Goal: Find specific page/section: Find specific page/section

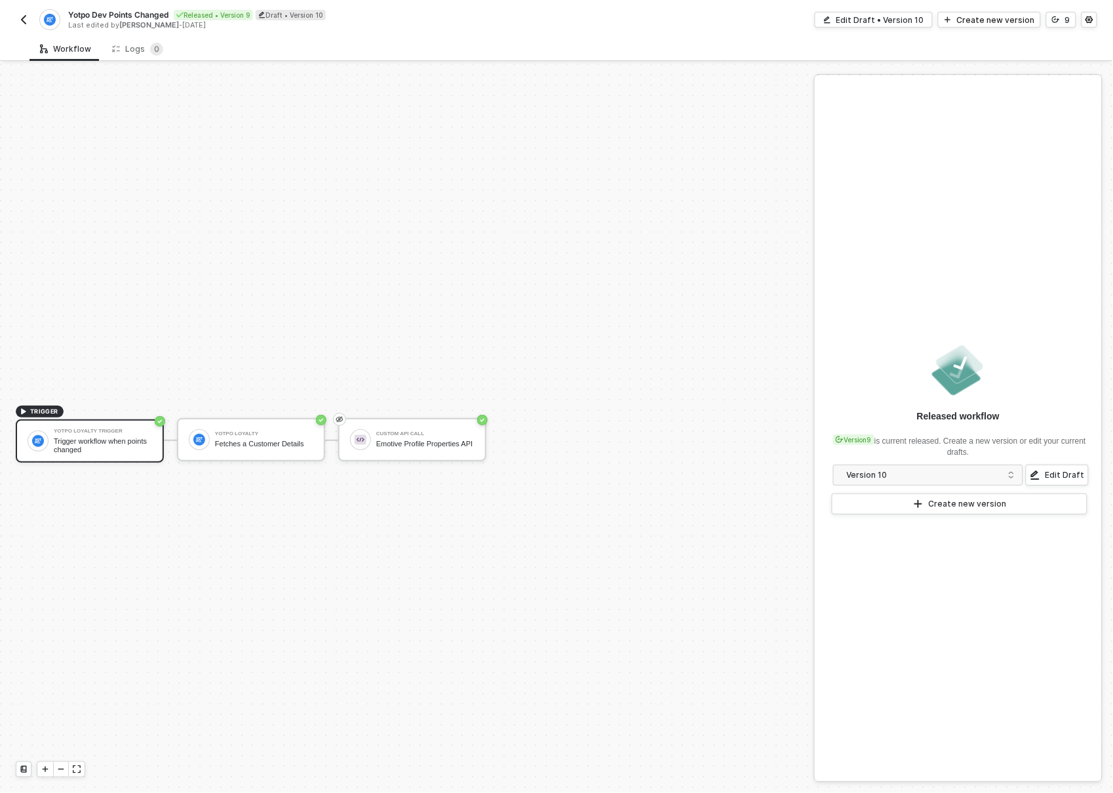
scroll to position [24, 0]
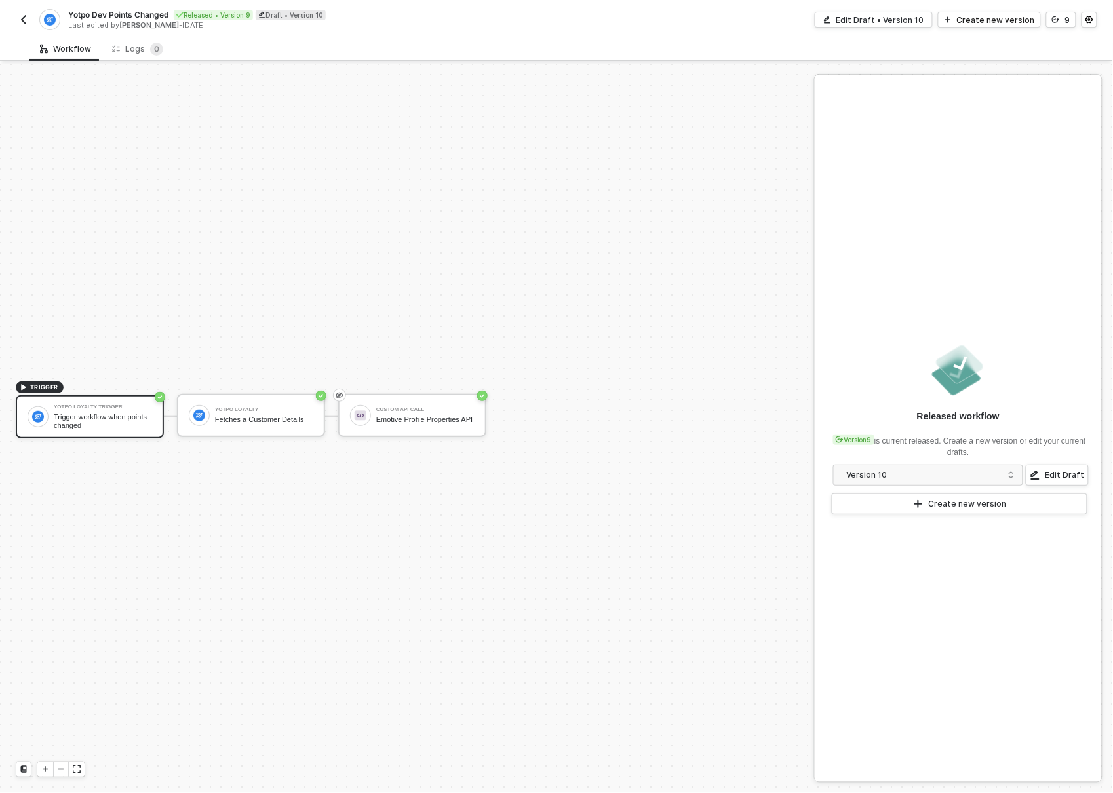
click at [16, 16] on button "button" at bounding box center [24, 20] width 16 height 16
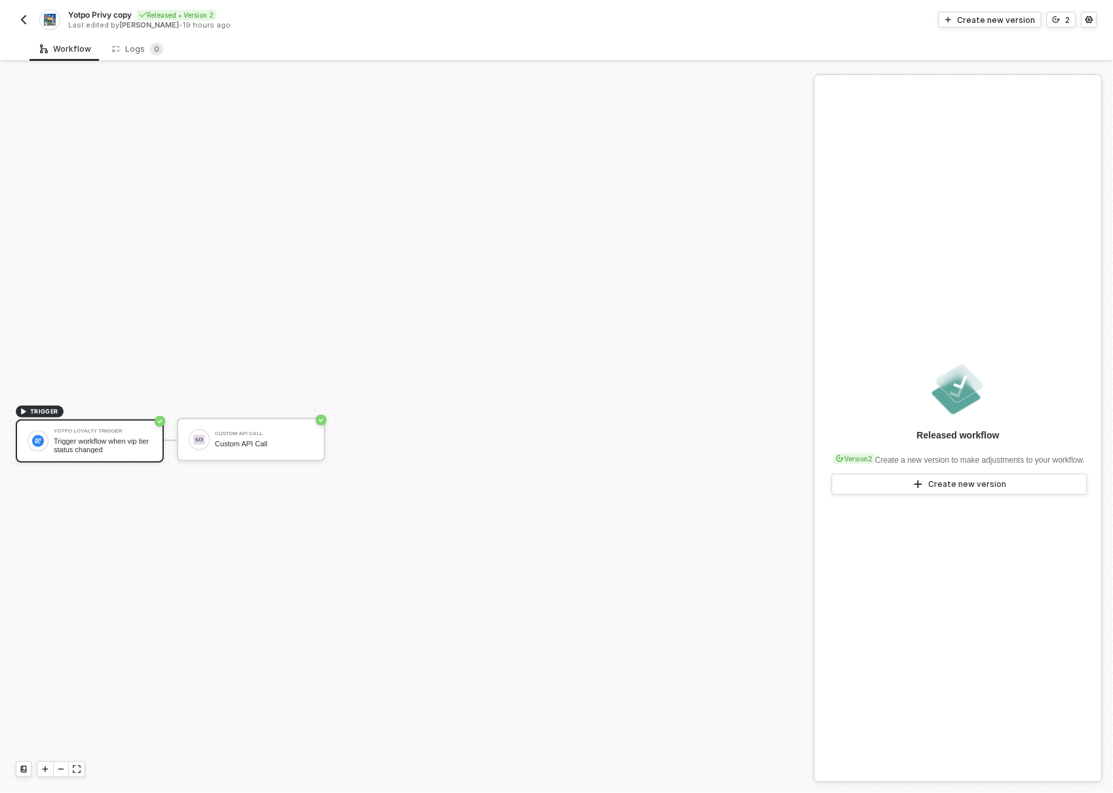
scroll to position [24, 0]
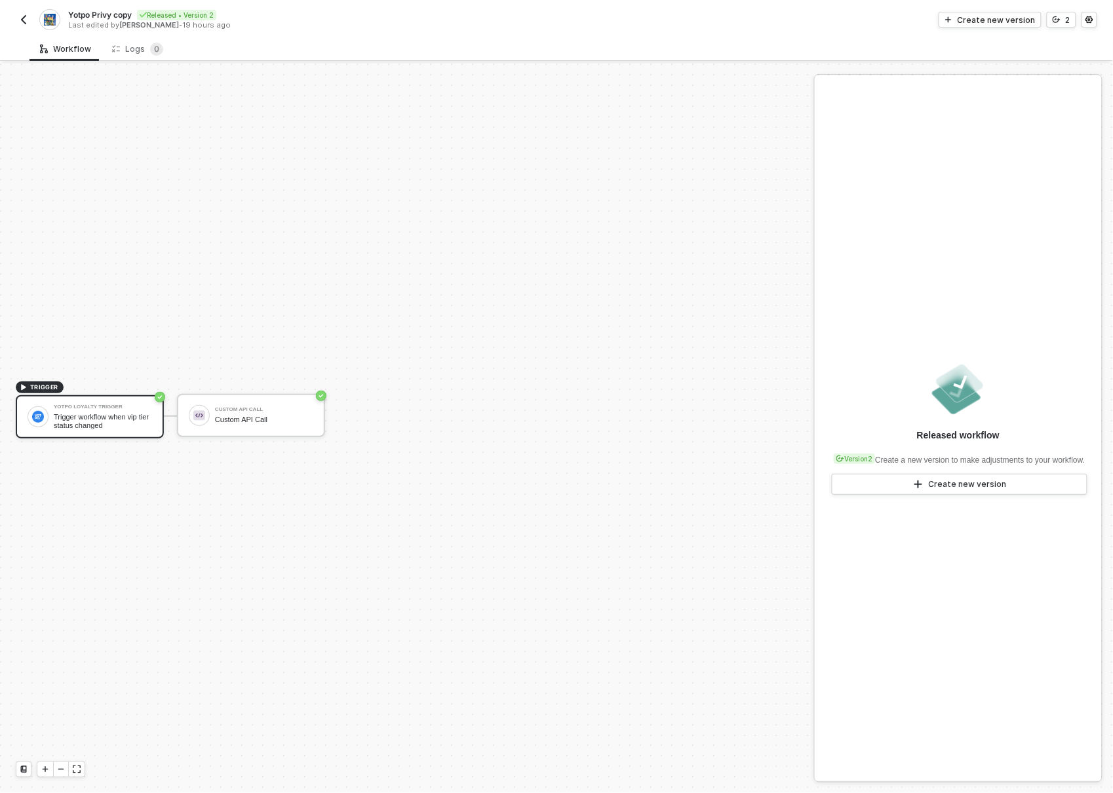
click at [23, 21] on img "button" at bounding box center [23, 19] width 10 height 10
